Goal: Transaction & Acquisition: Purchase product/service

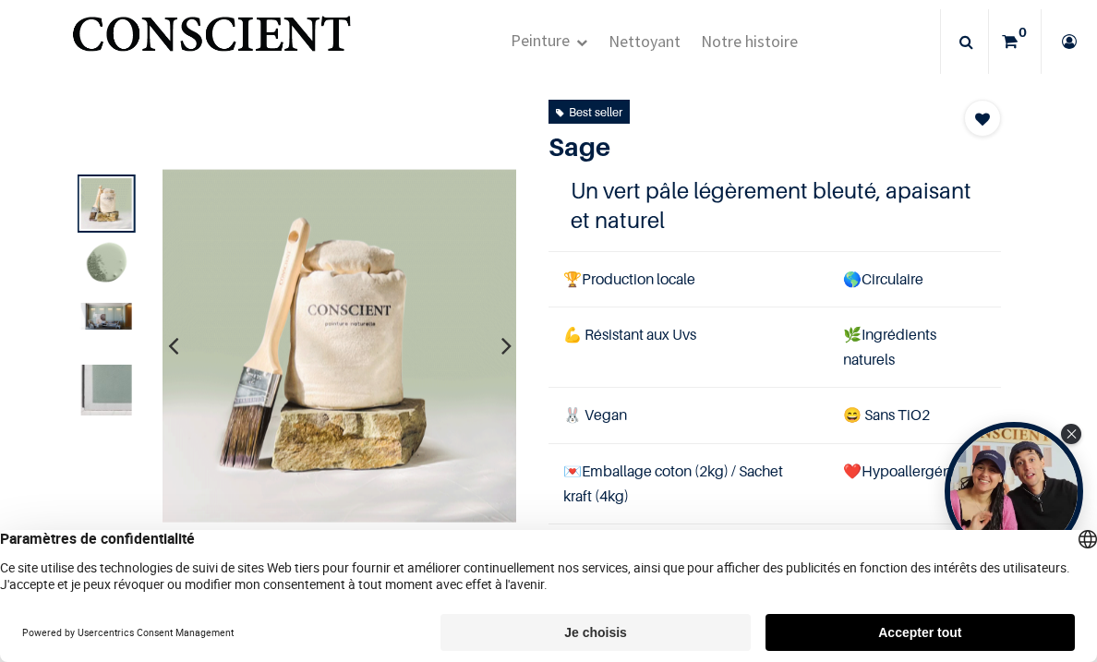
scroll to position [40, 0]
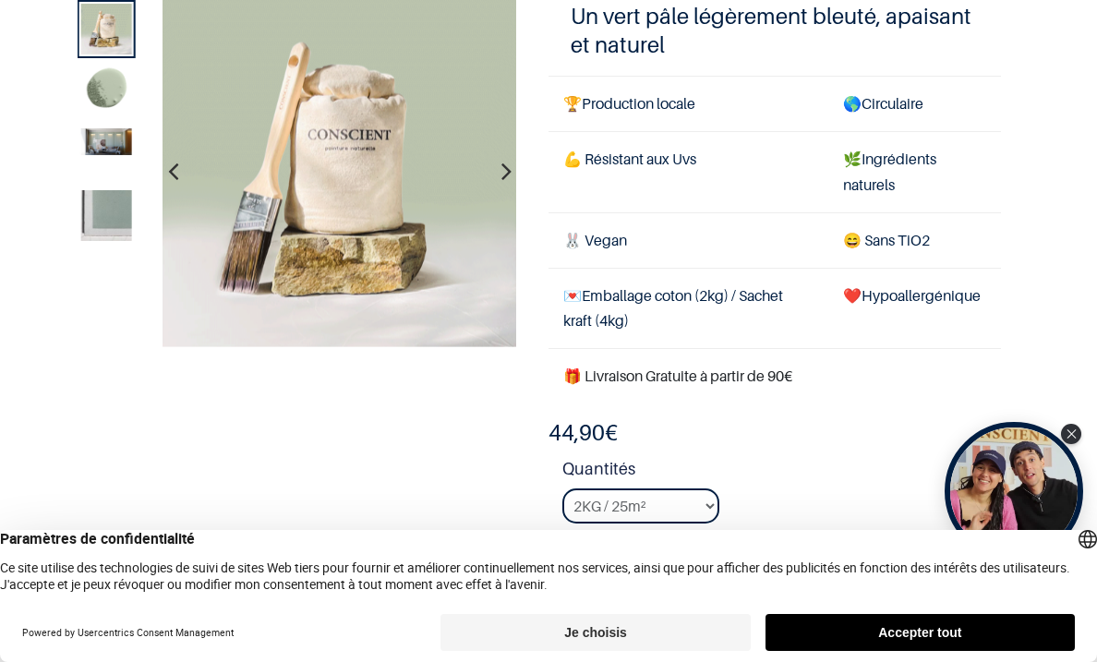
scroll to position [151, 0]
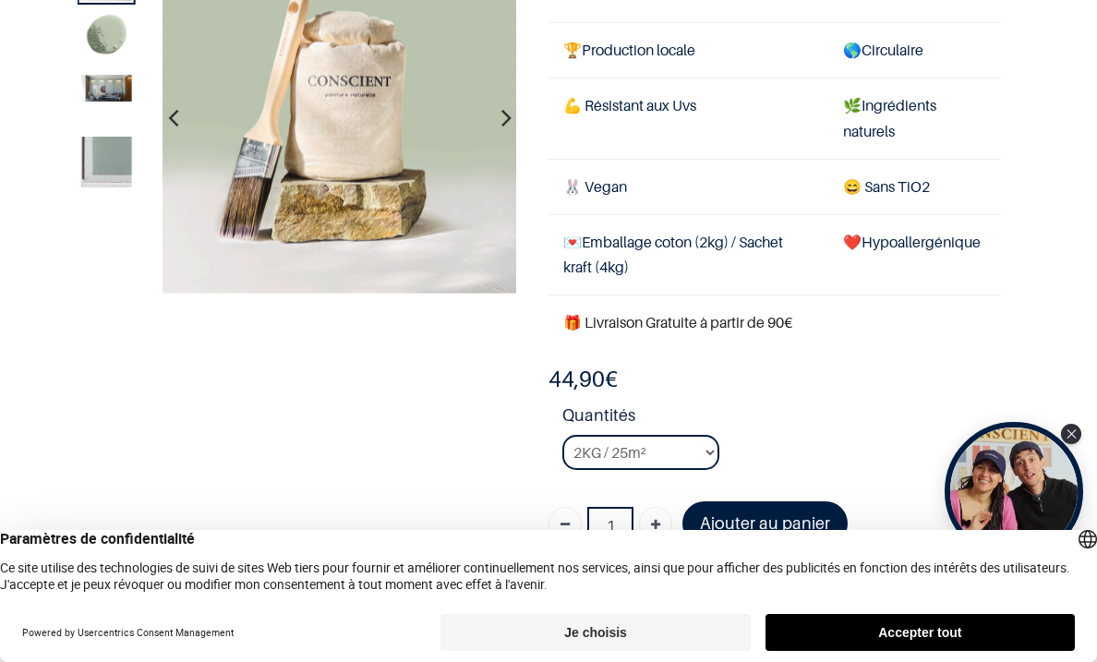
scroll to position [227, 0]
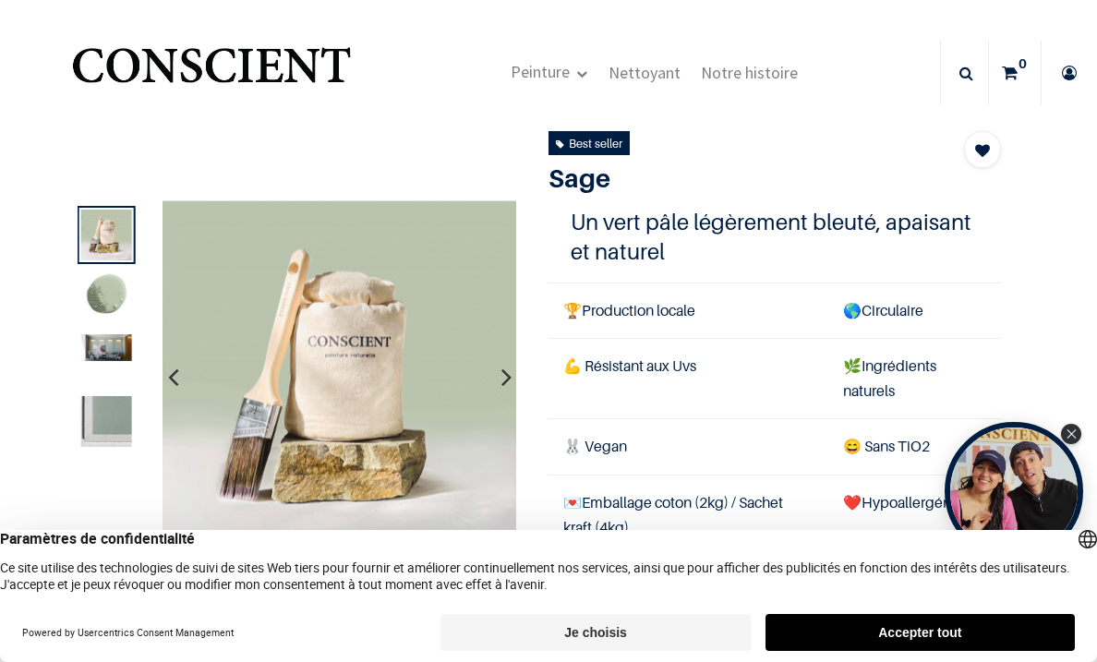
scroll to position [2, 0]
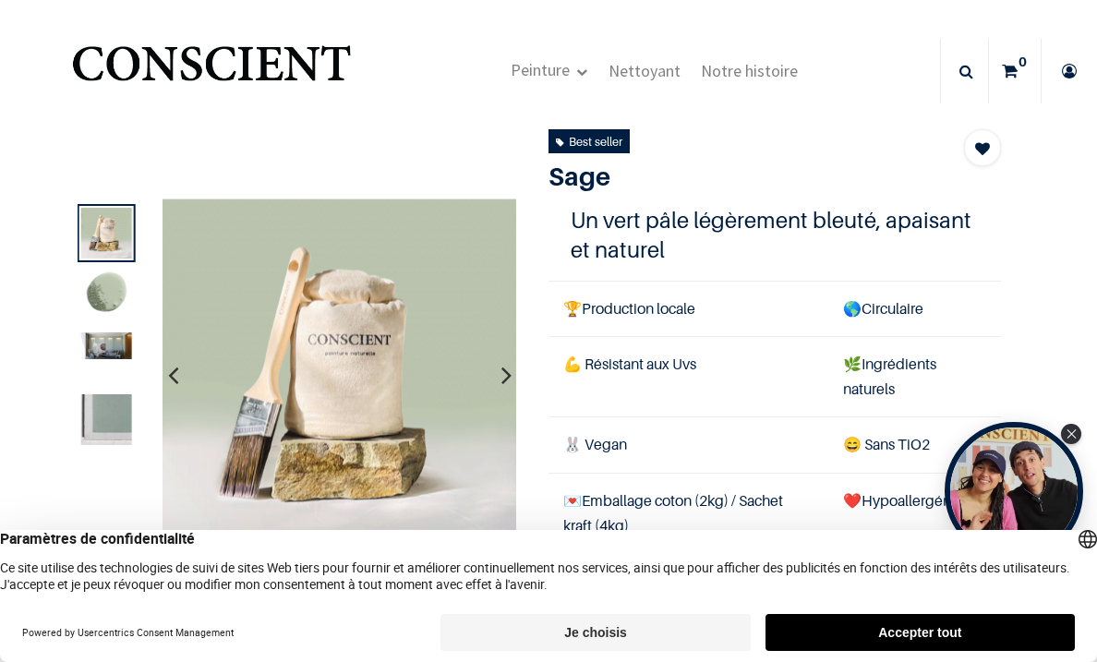
click at [116, 289] on img at bounding box center [105, 295] width 51 height 51
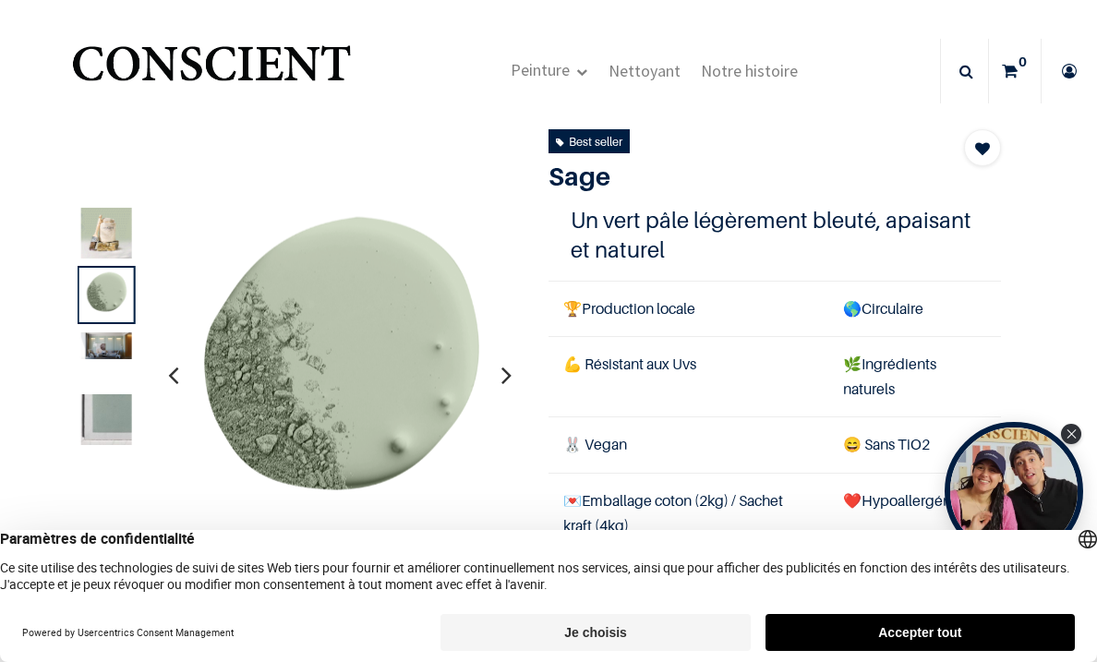
click at [107, 349] on img at bounding box center [105, 346] width 51 height 27
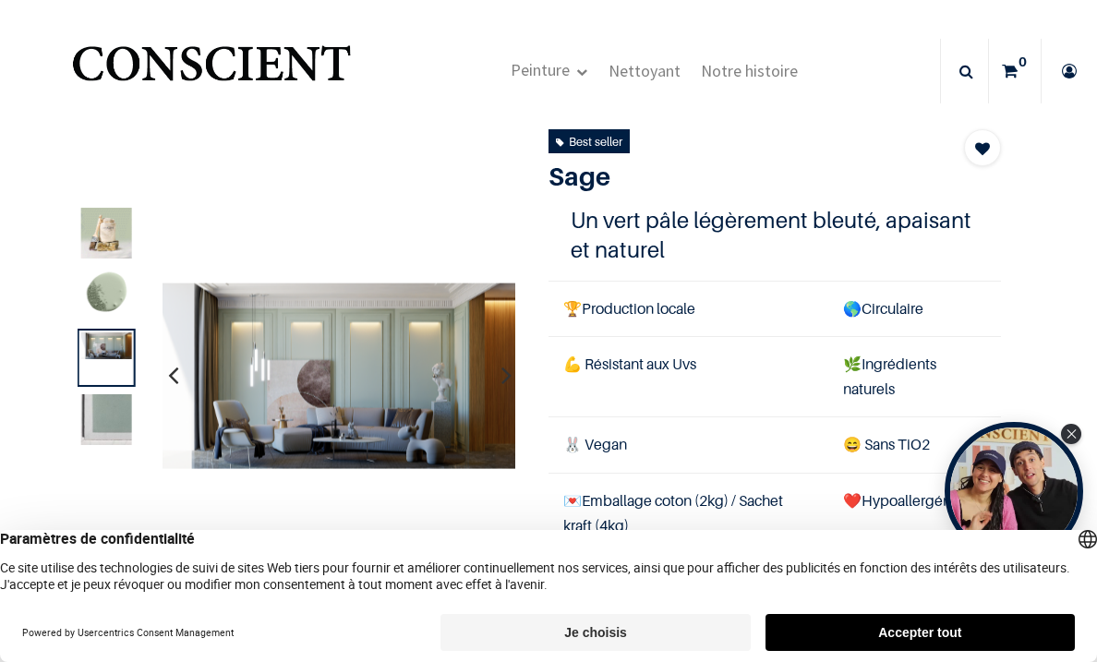
click at [109, 396] on img at bounding box center [105, 419] width 51 height 51
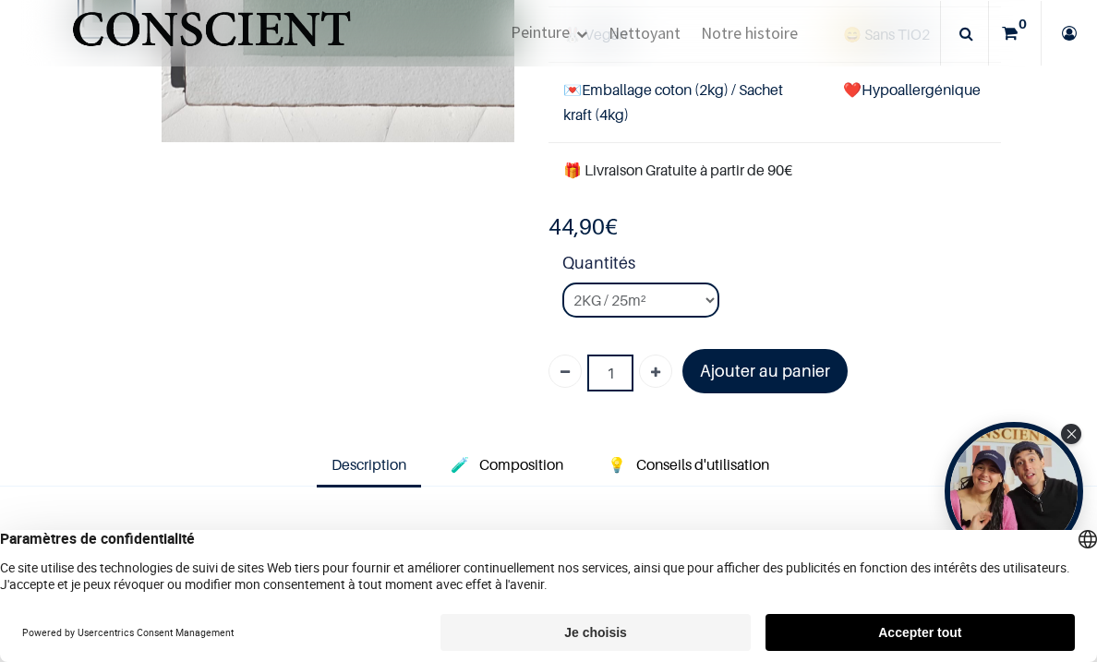
scroll to position [282, 0]
